Goal: Information Seeking & Learning: Find specific fact

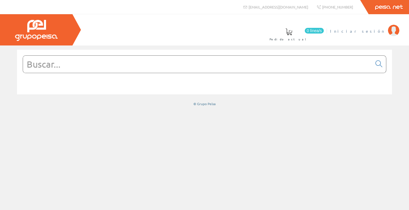
click at [373, 32] on span "Iniciar sesión" at bounding box center [357, 31] width 55 height 6
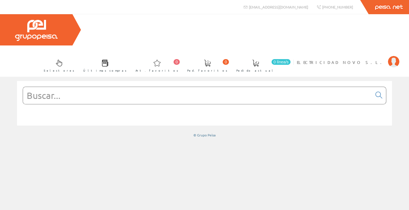
click at [207, 87] on input "text" at bounding box center [197, 95] width 349 height 17
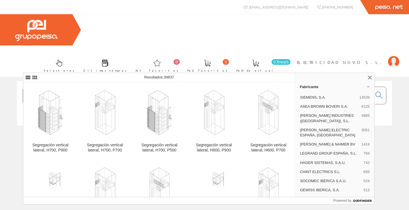
type input "olvs03275"
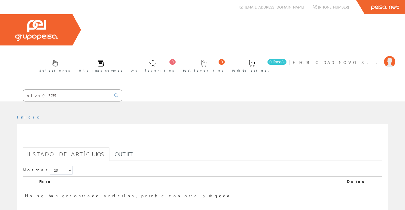
click at [55, 90] on input "olvs03275" at bounding box center [67, 95] width 88 height 11
click at [27, 90] on input "olvs03275" at bounding box center [67, 95] width 88 height 11
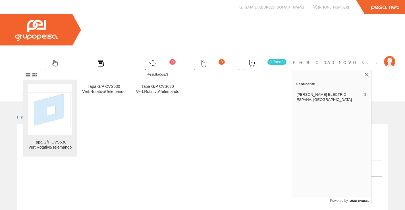
type input "lvs03275"
click at [46, 118] on img at bounding box center [50, 109] width 44 height 35
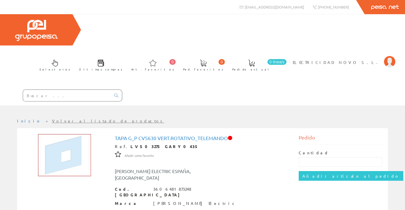
click at [72, 90] on input "text" at bounding box center [67, 95] width 88 height 11
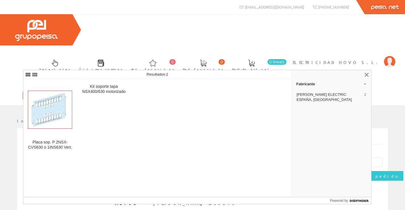
type input "lvs03461"
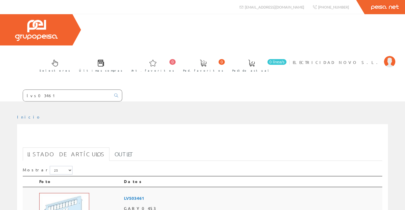
click at [60, 193] on img at bounding box center [64, 214] width 50 height 43
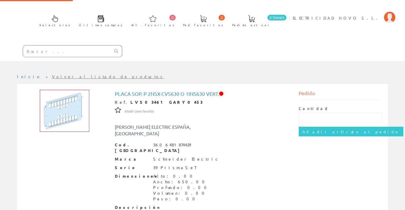
scroll to position [71, 0]
